Goal: Information Seeking & Learning: Learn about a topic

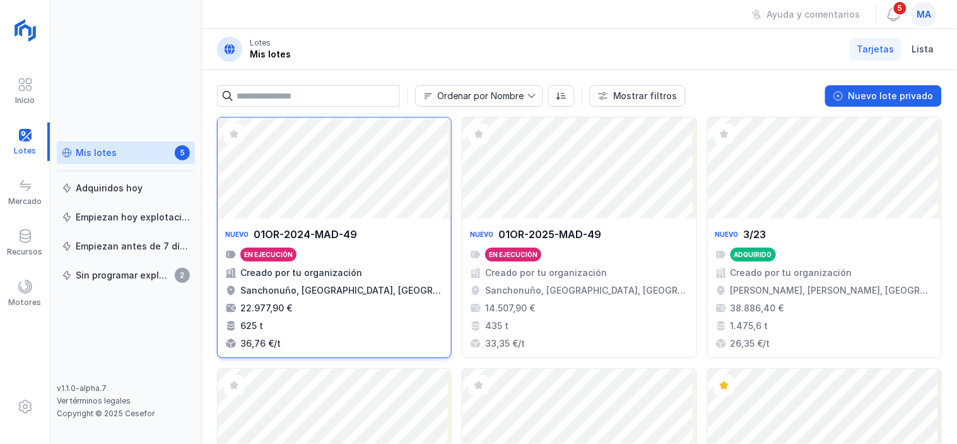
click at [354, 244] on div "Nuevo 01OR-2024-MAD-49 En ejecución Creado por tu organización Sanchonuño, [GEO…" at bounding box center [334, 288] width 218 height 124
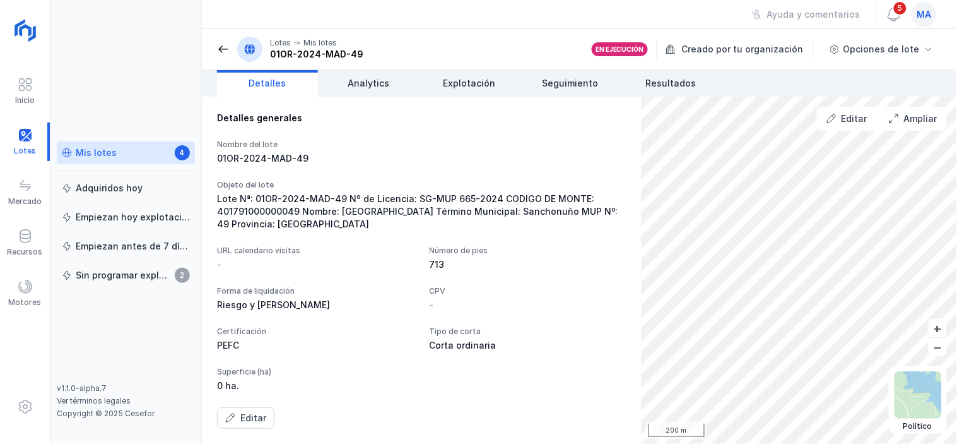
click at [110, 148] on div "Mis lotes" at bounding box center [96, 152] width 41 height 13
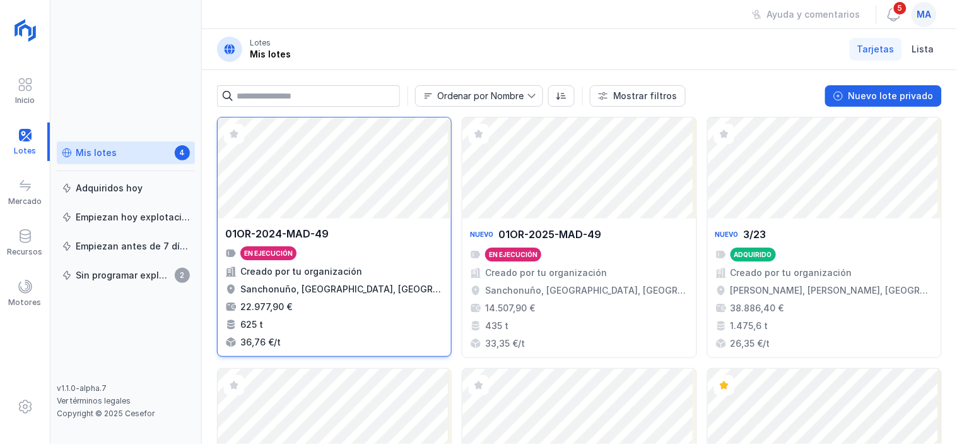
click at [350, 240] on div "01OR-2024-MAD-49" at bounding box center [334, 233] width 218 height 15
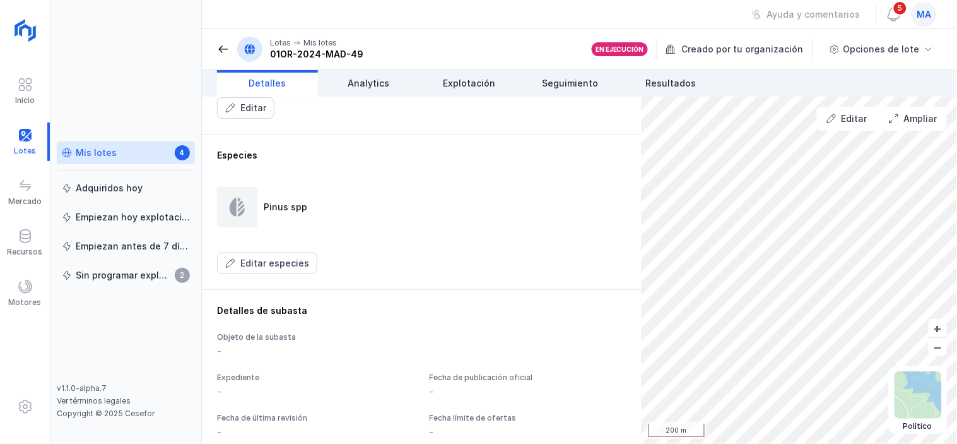
scroll to position [722, 0]
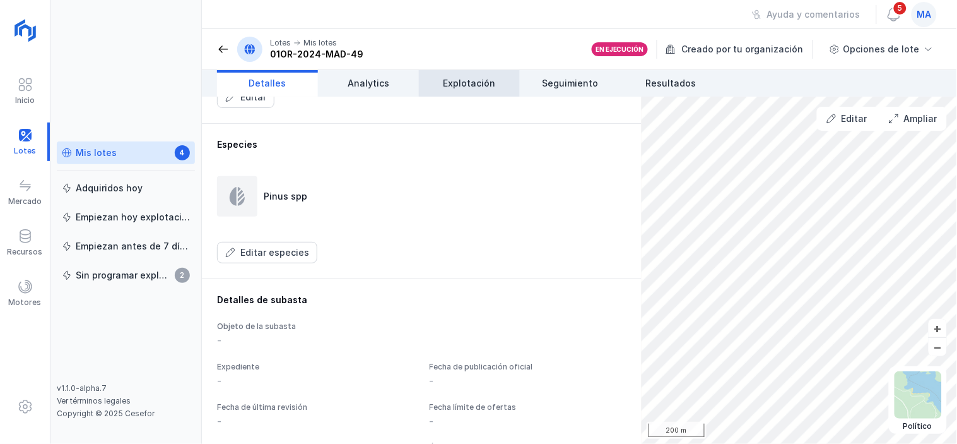
click at [465, 80] on span "Explotación" at bounding box center [470, 83] width 52 height 13
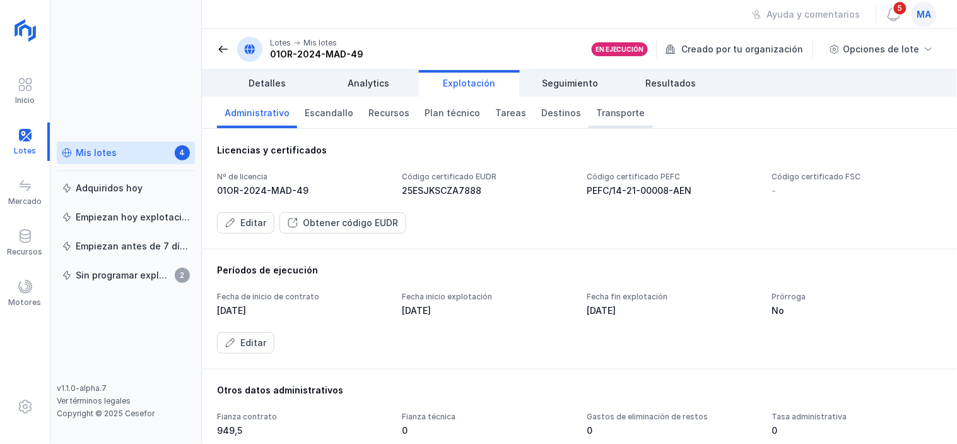
click at [596, 115] on span "Transporte" at bounding box center [620, 113] width 49 height 13
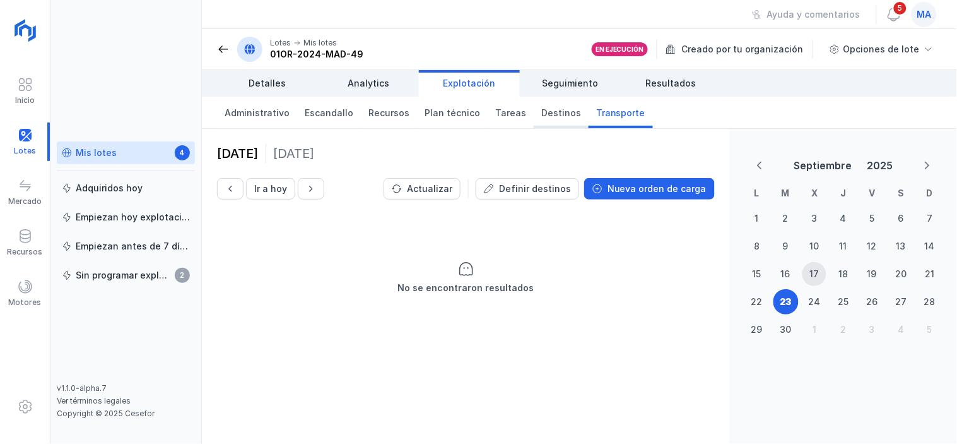
click at [542, 117] on span "Destinos" at bounding box center [562, 113] width 40 height 13
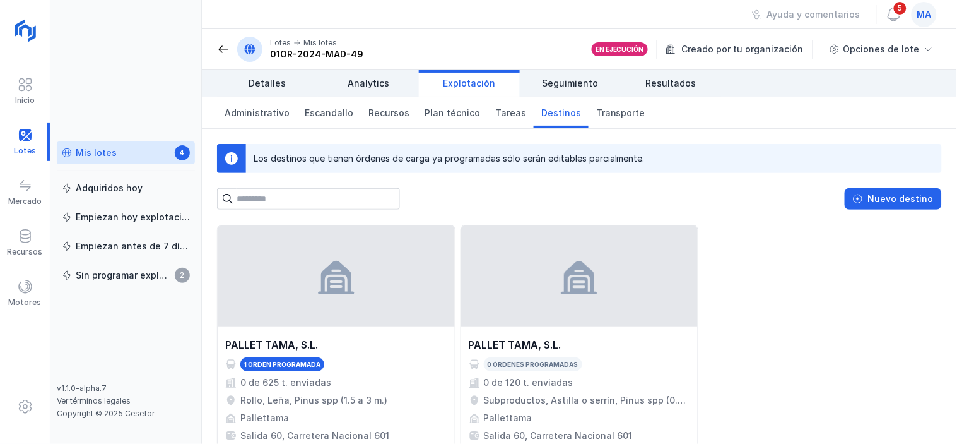
click at [218, 49] on span at bounding box center [223, 49] width 13 height 13
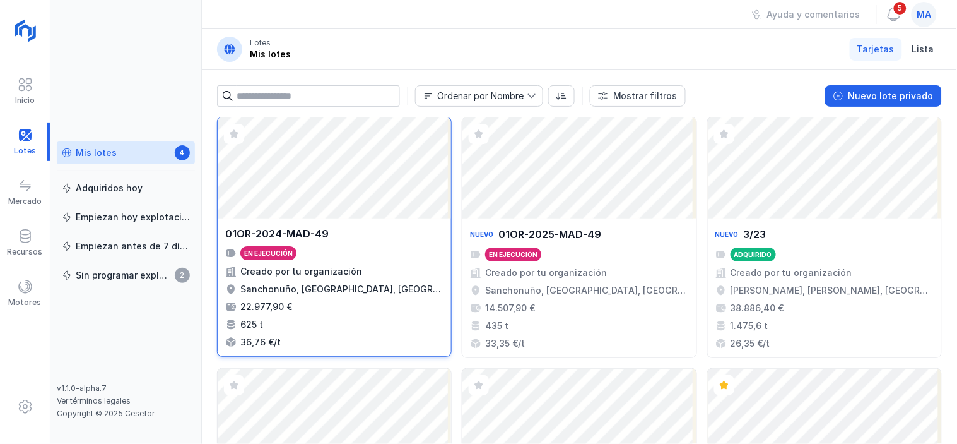
click at [336, 242] on div "01OR-2024-MAD-49 En ejecución Creado por tu organización Sanchonuño, [GEOGRAPHI…" at bounding box center [334, 287] width 218 height 122
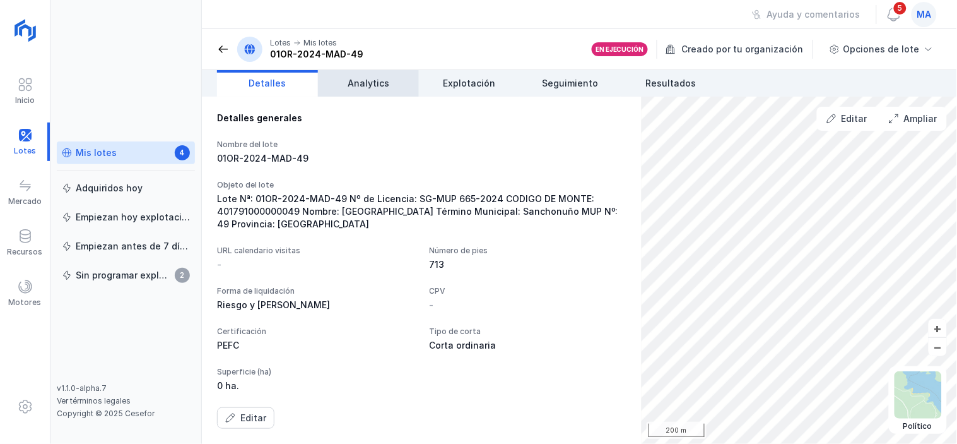
click at [366, 81] on span "Analytics" at bounding box center [369, 83] width 42 height 13
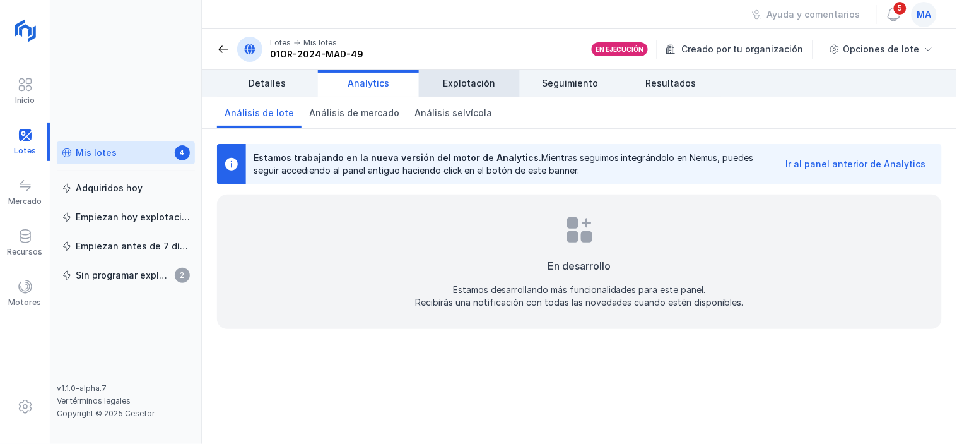
click at [452, 73] on link "Explotación" at bounding box center [469, 83] width 101 height 27
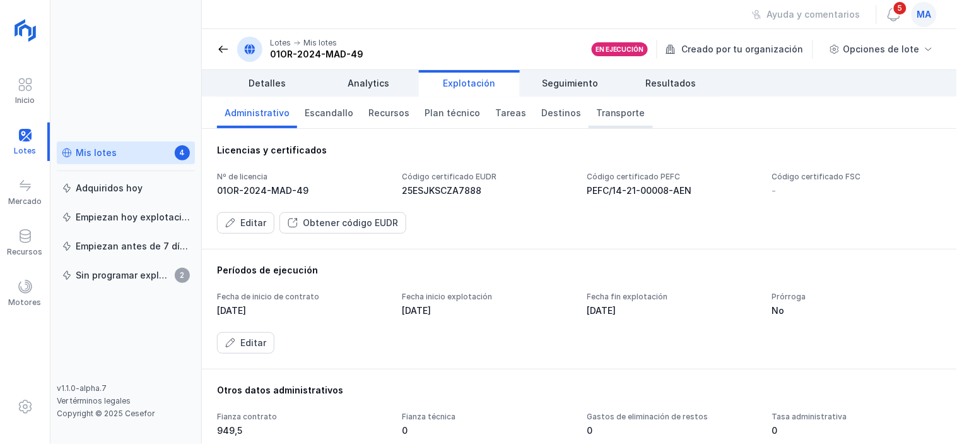
click at [603, 114] on span "Transporte" at bounding box center [620, 113] width 49 height 13
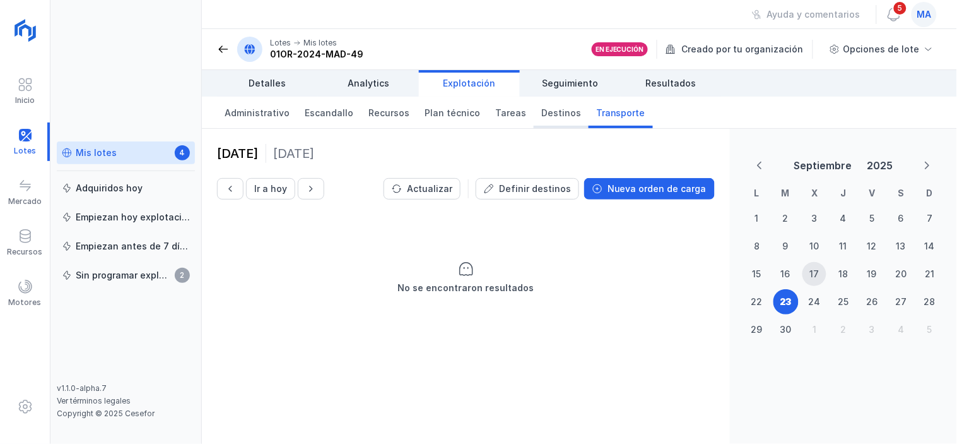
click at [542, 118] on span "Destinos" at bounding box center [562, 113] width 40 height 13
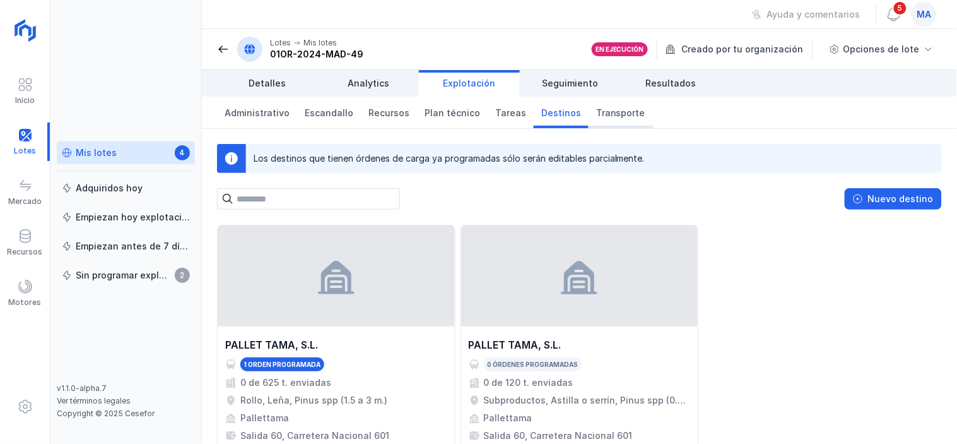
click at [596, 120] on link "Transporte" at bounding box center [621, 113] width 64 height 32
